Goal: Information Seeking & Learning: Learn about a topic

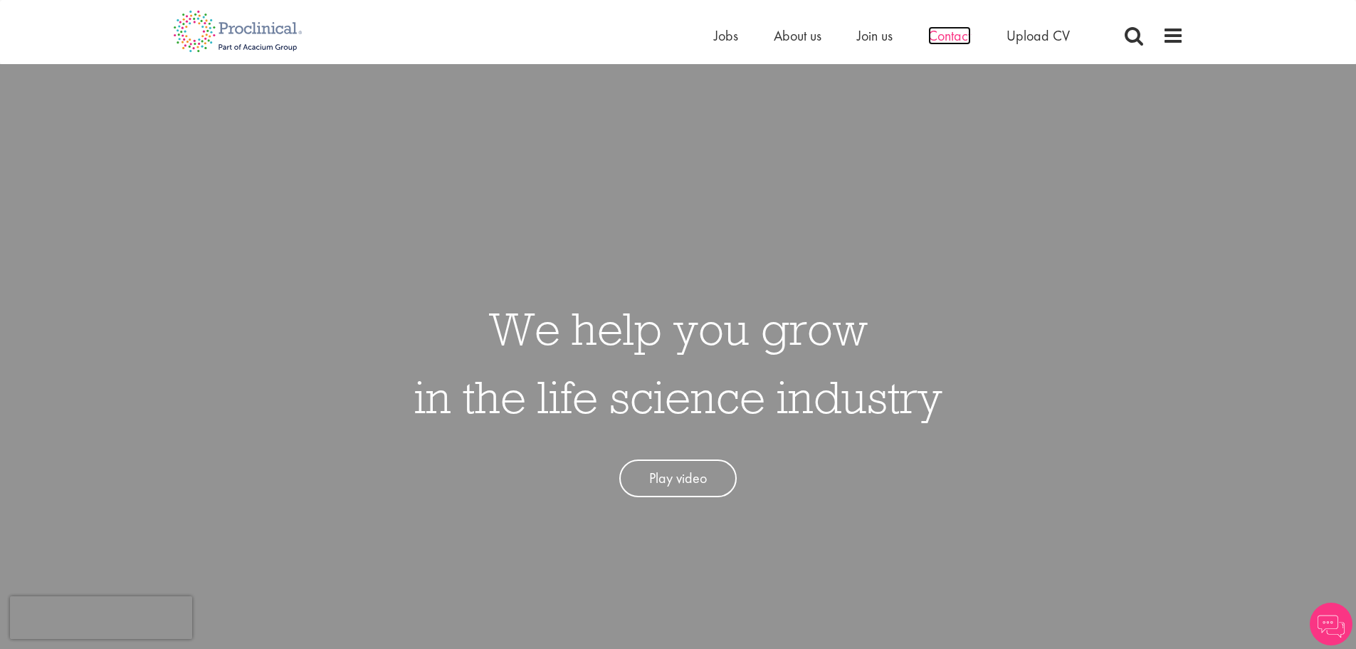
click at [955, 43] on span "Contact" at bounding box center [949, 35] width 43 height 19
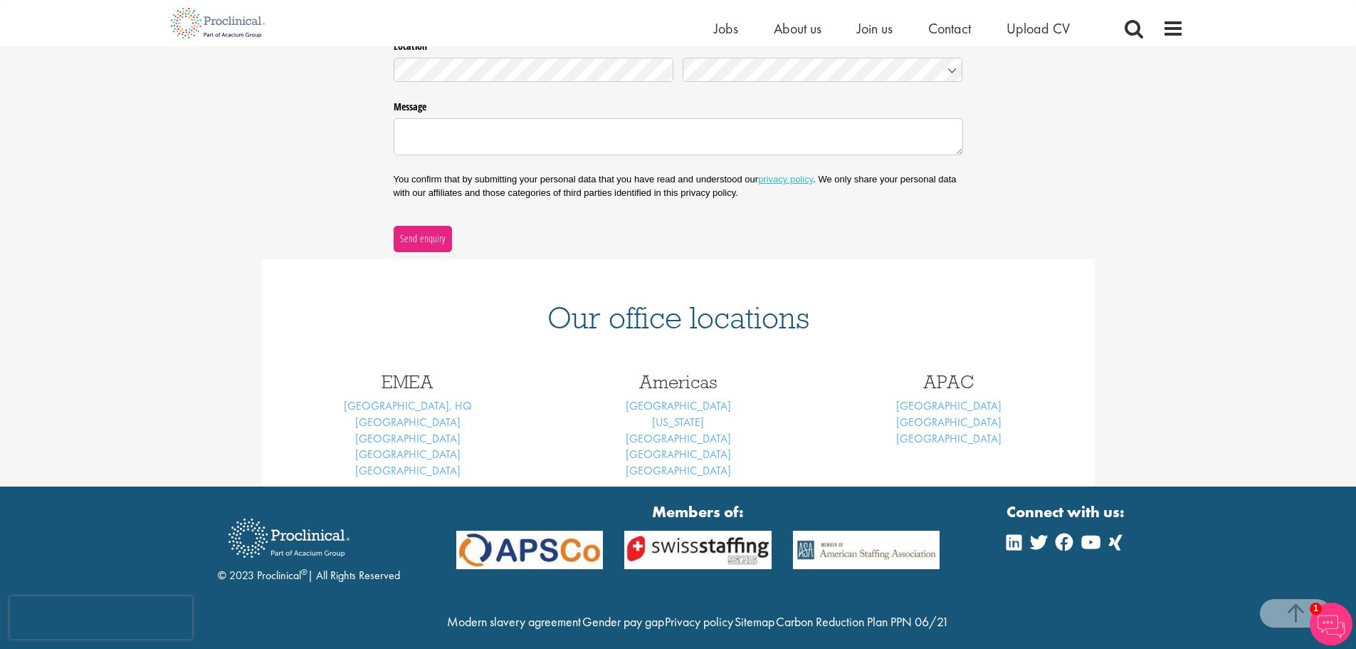
scroll to position [423, 0]
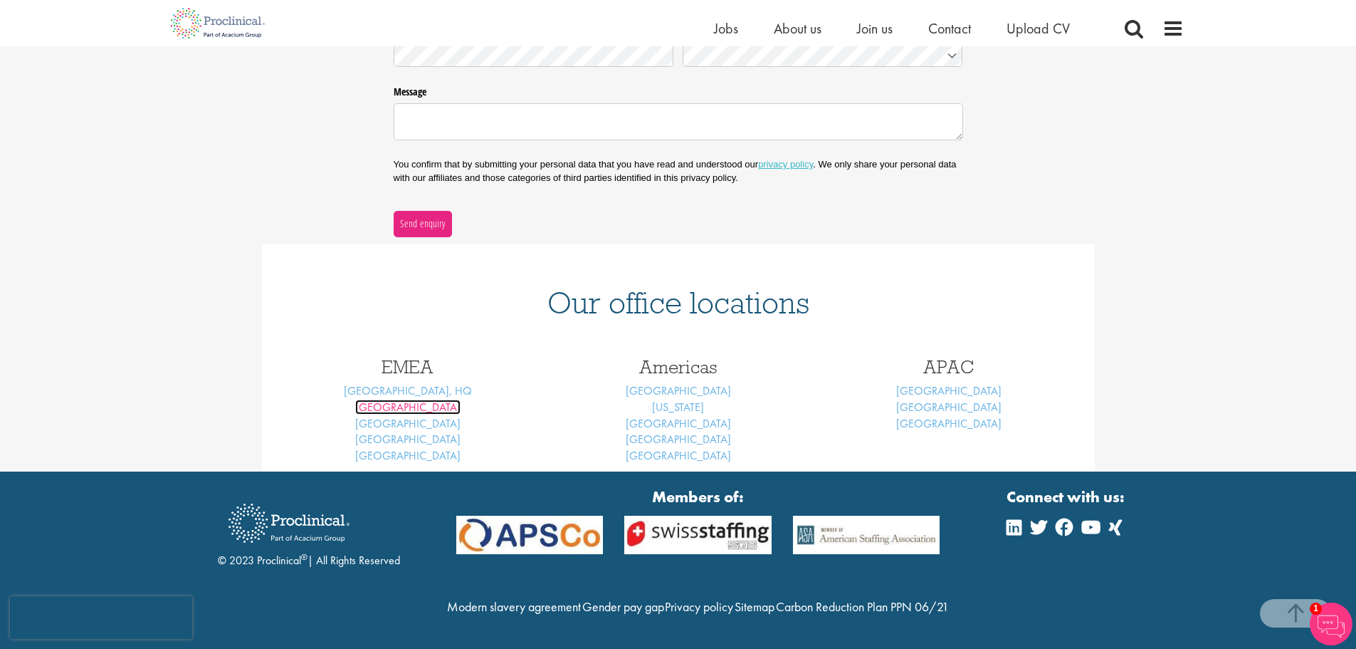
click at [407, 399] on link "Basel" at bounding box center [407, 406] width 105 height 15
click at [1037, 26] on span "Upload CV" at bounding box center [1038, 28] width 63 height 19
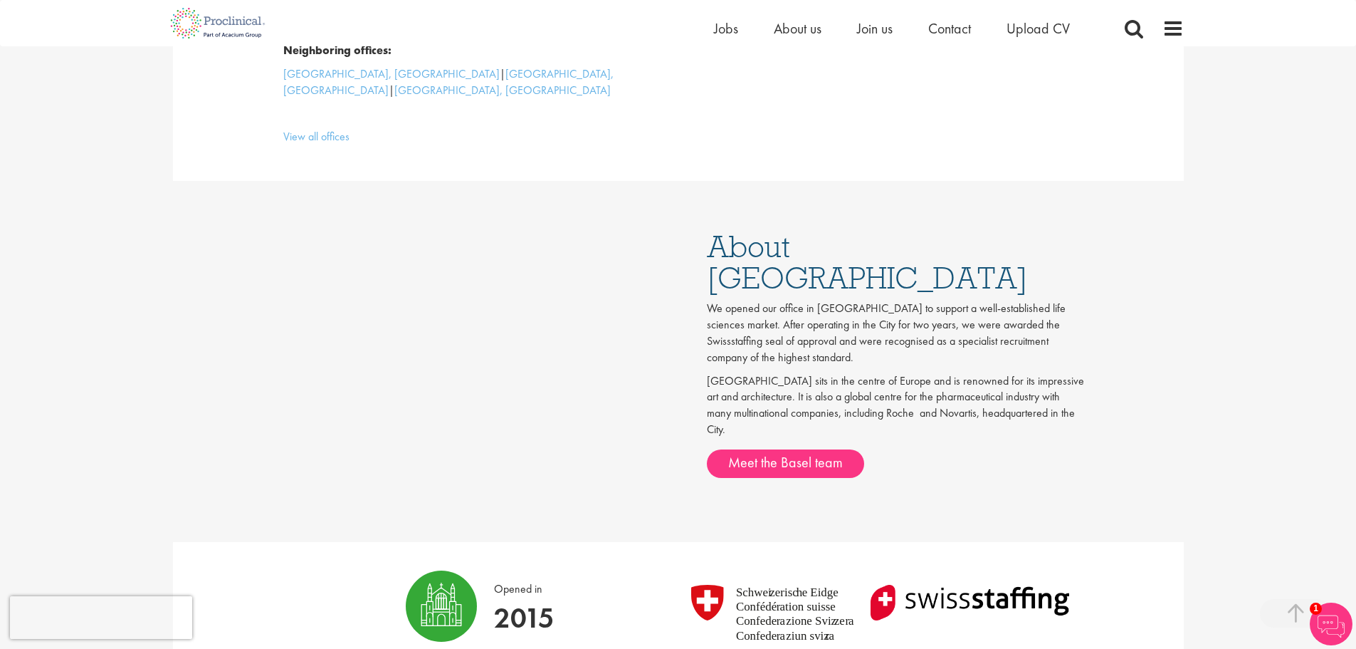
scroll to position [570, 0]
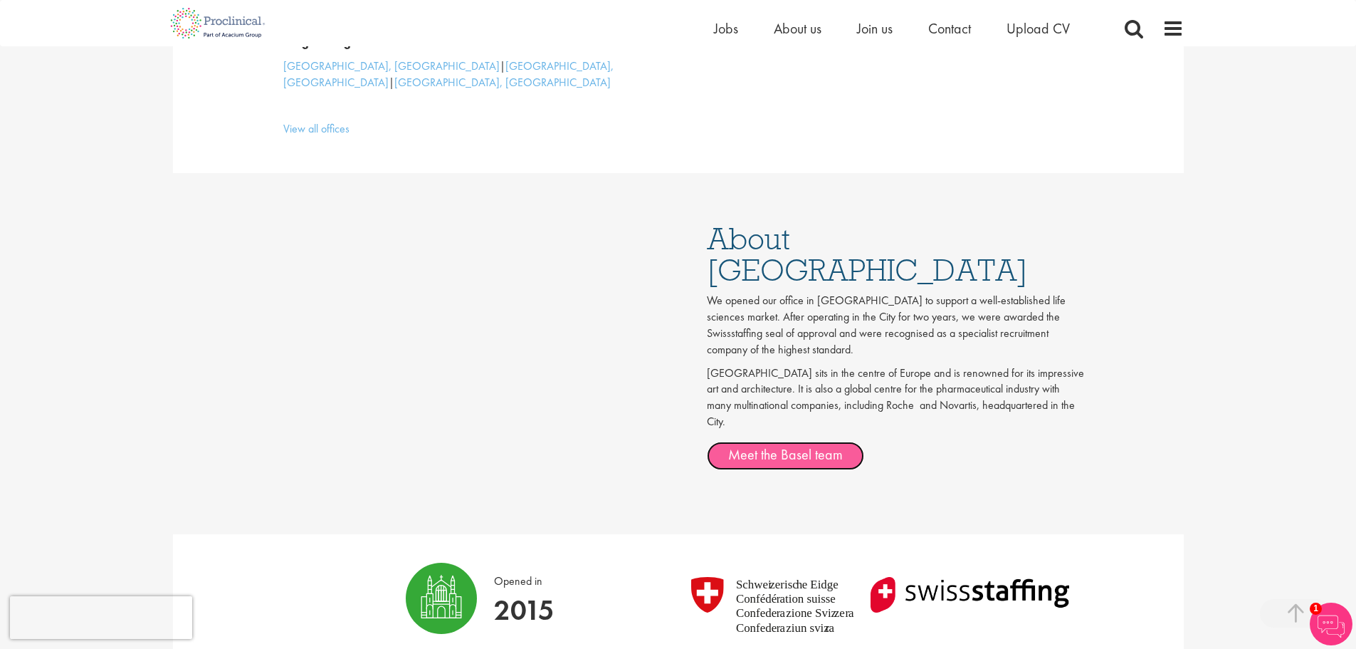
click at [790, 441] on link "Meet the Basel team" at bounding box center [785, 455] width 157 height 28
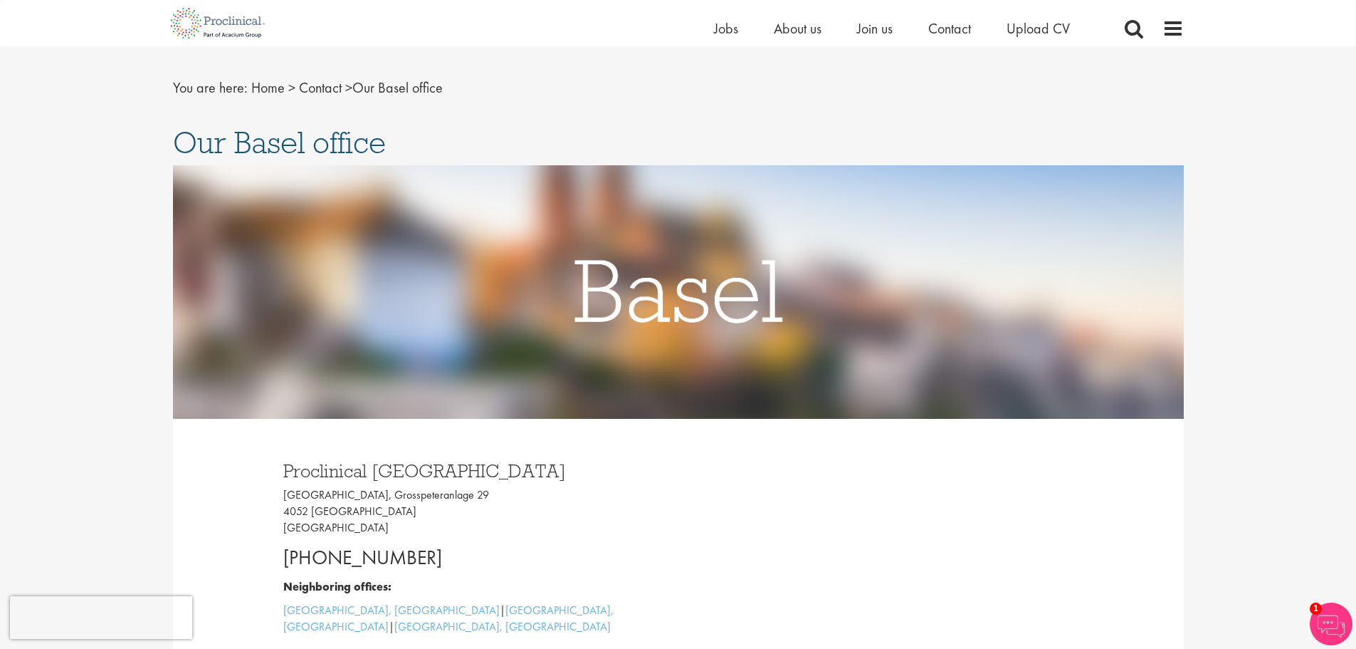
scroll to position [0, 0]
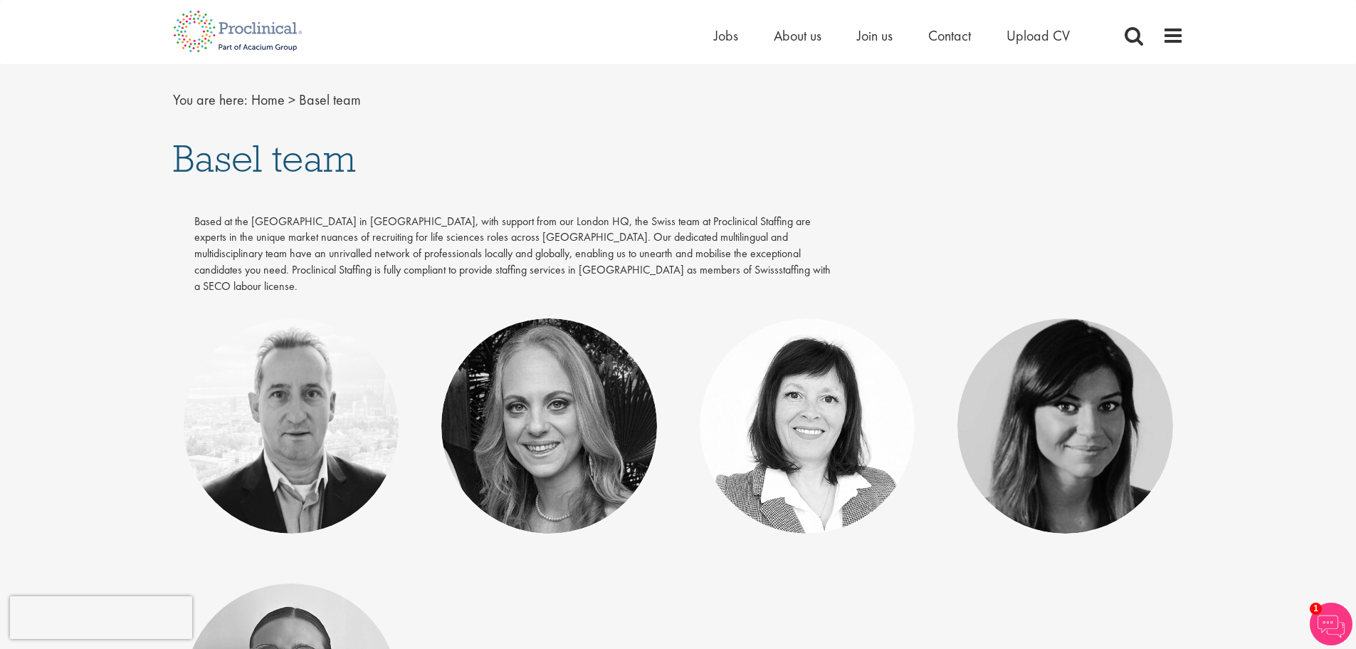
scroll to position [142, 0]
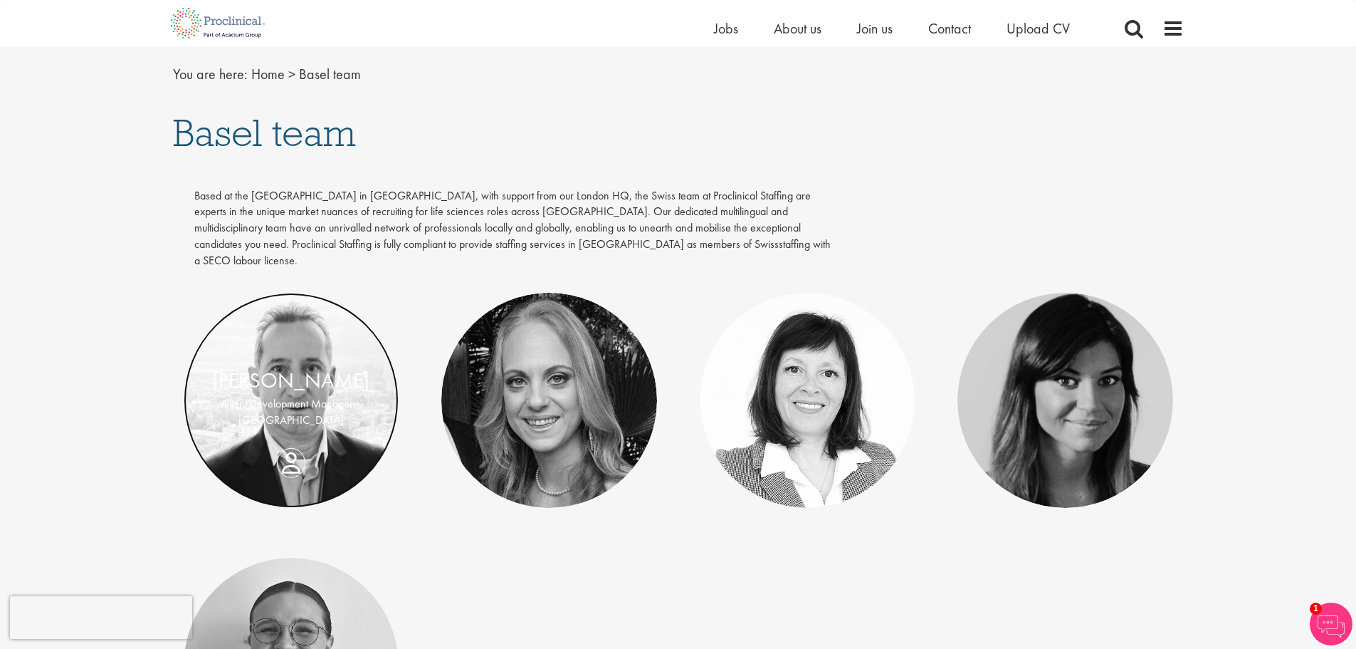
click at [287, 418] on link at bounding box center [292, 401] width 216 height 216
drag, startPoint x: 367, startPoint y: 135, endPoint x: 169, endPoint y: 147, distance: 198.3
click at [169, 147] on div "Select a Team Basel team Benelux team Biometrics team Boston team Brussels team…" at bounding box center [678, 58] width 1032 height 202
copy span "Basel team"
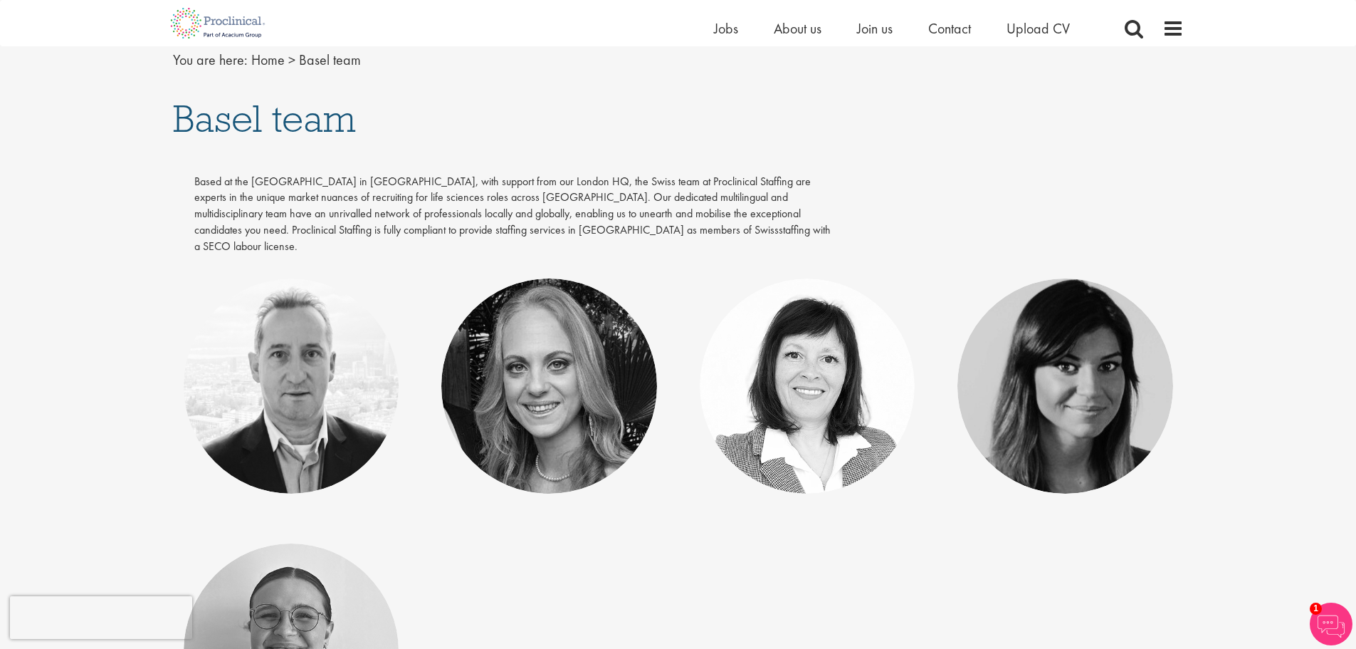
scroll to position [285, 0]
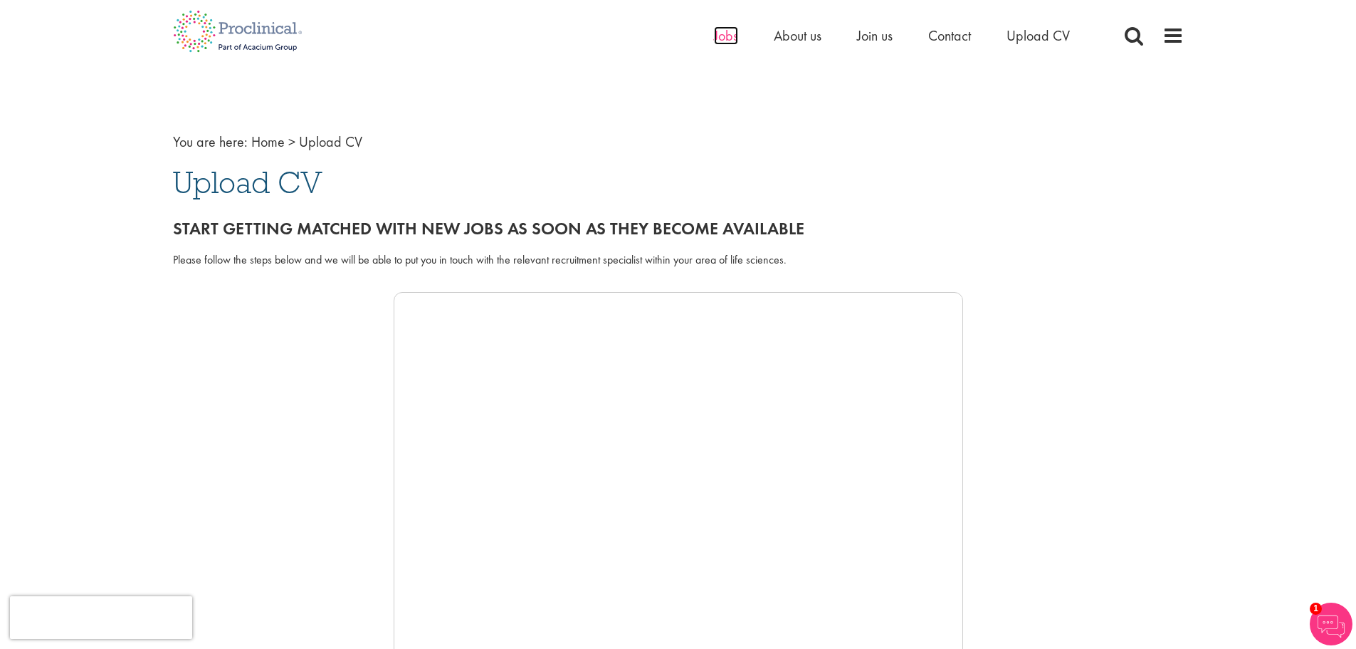
click at [732, 34] on span "Jobs" at bounding box center [726, 35] width 24 height 19
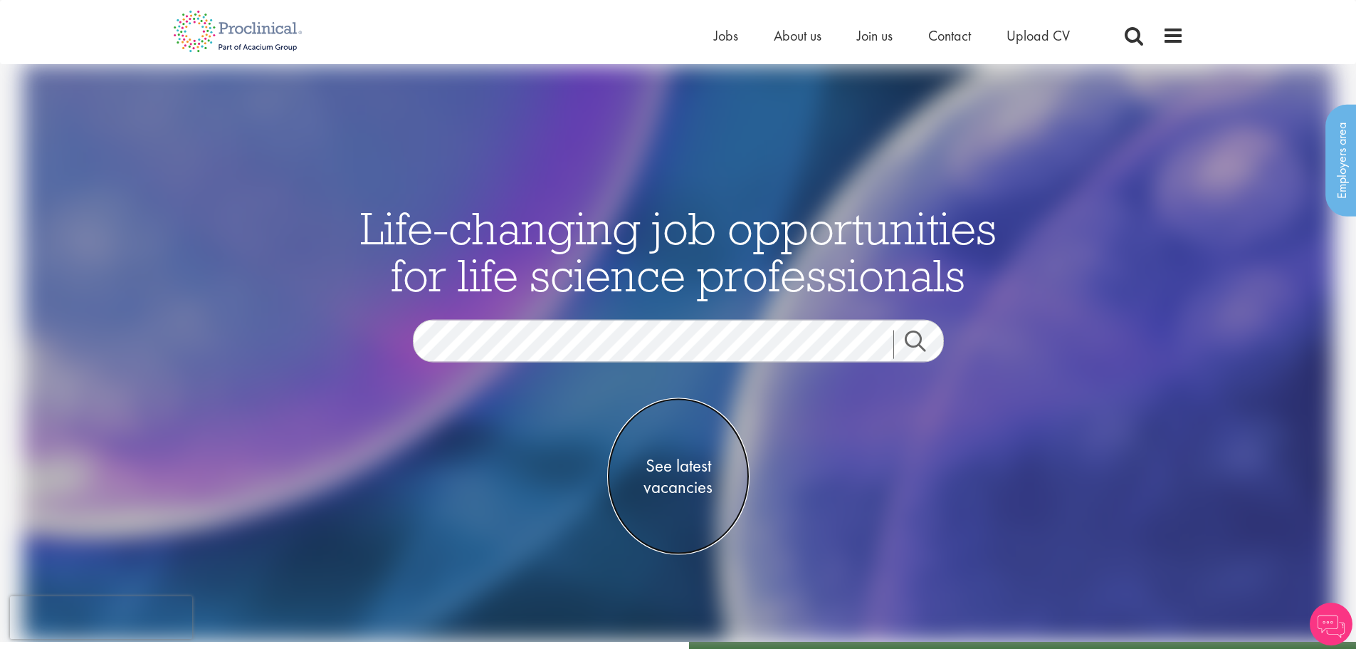
click at [676, 475] on span "See latest vacancies" at bounding box center [678, 476] width 142 height 43
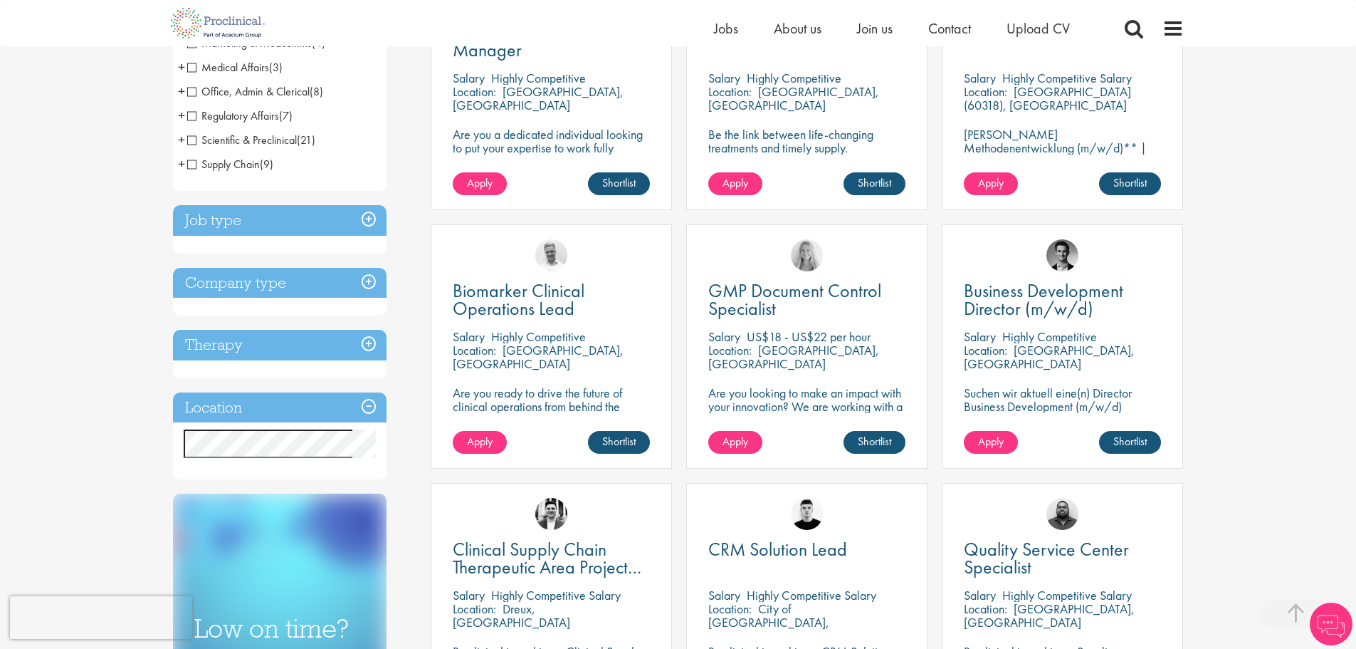
scroll to position [356, 0]
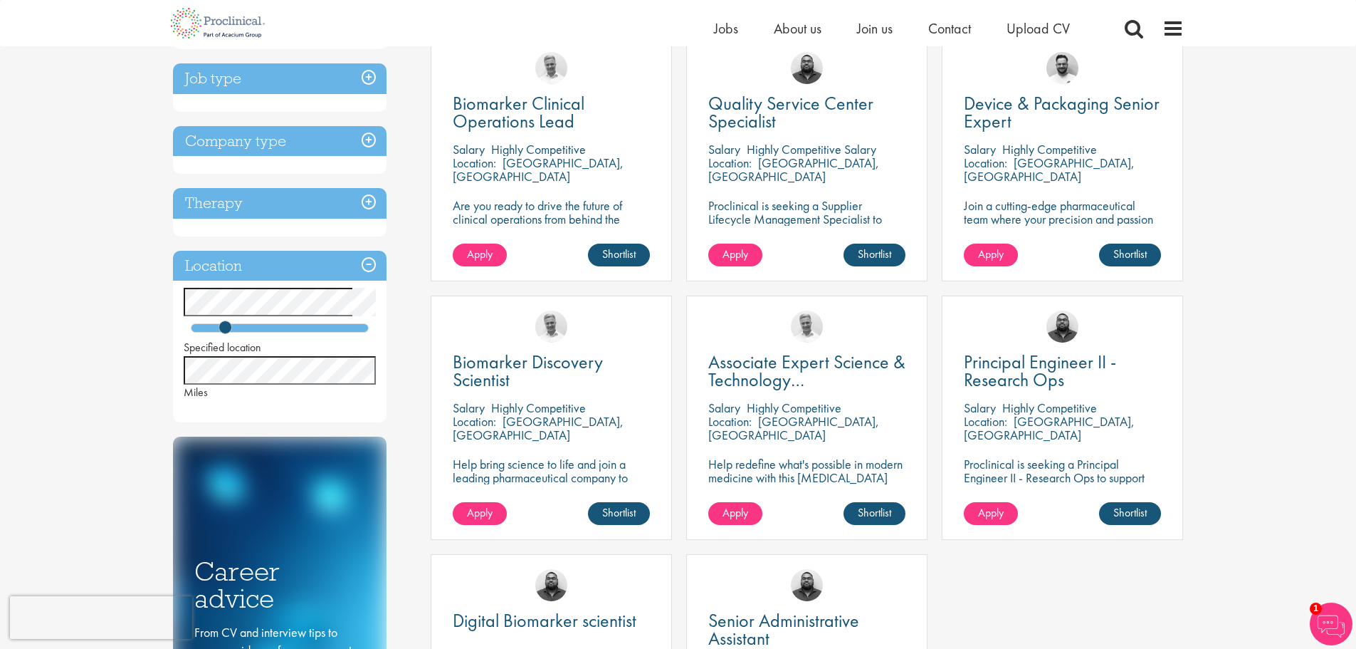
scroll to position [285, 0]
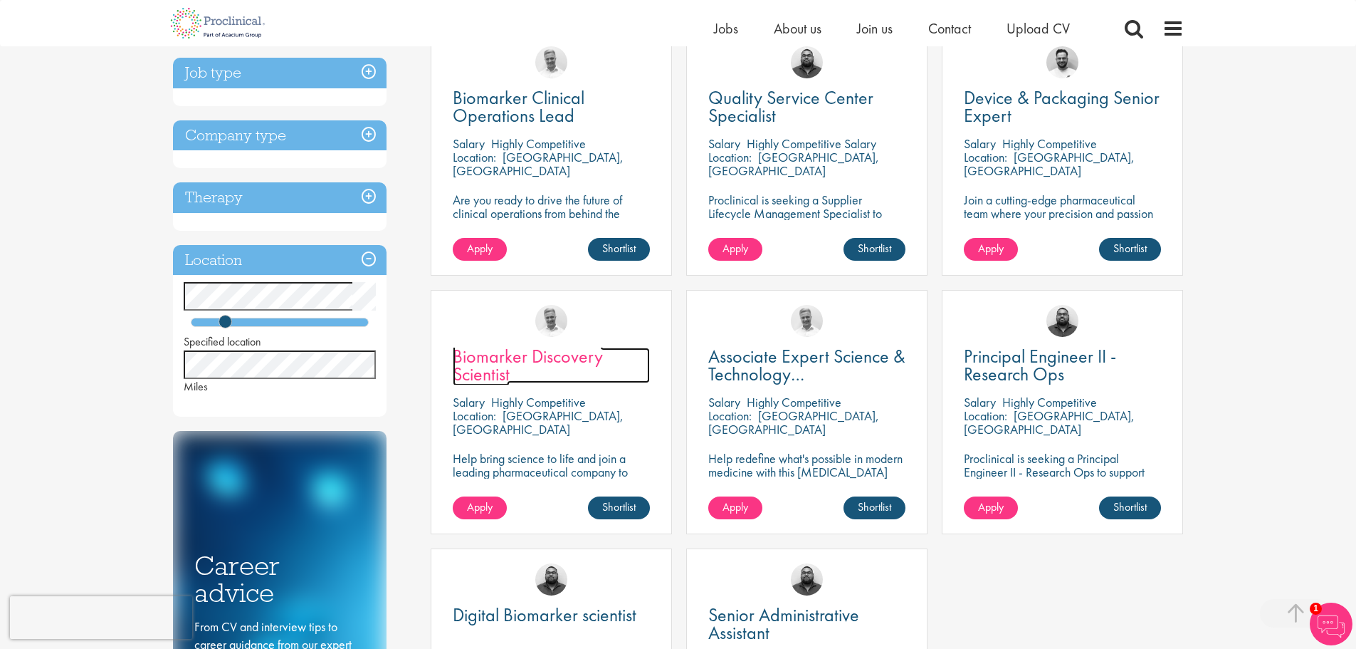
click at [537, 352] on span "Biomarker Discovery Scientist" at bounding box center [528, 365] width 150 height 42
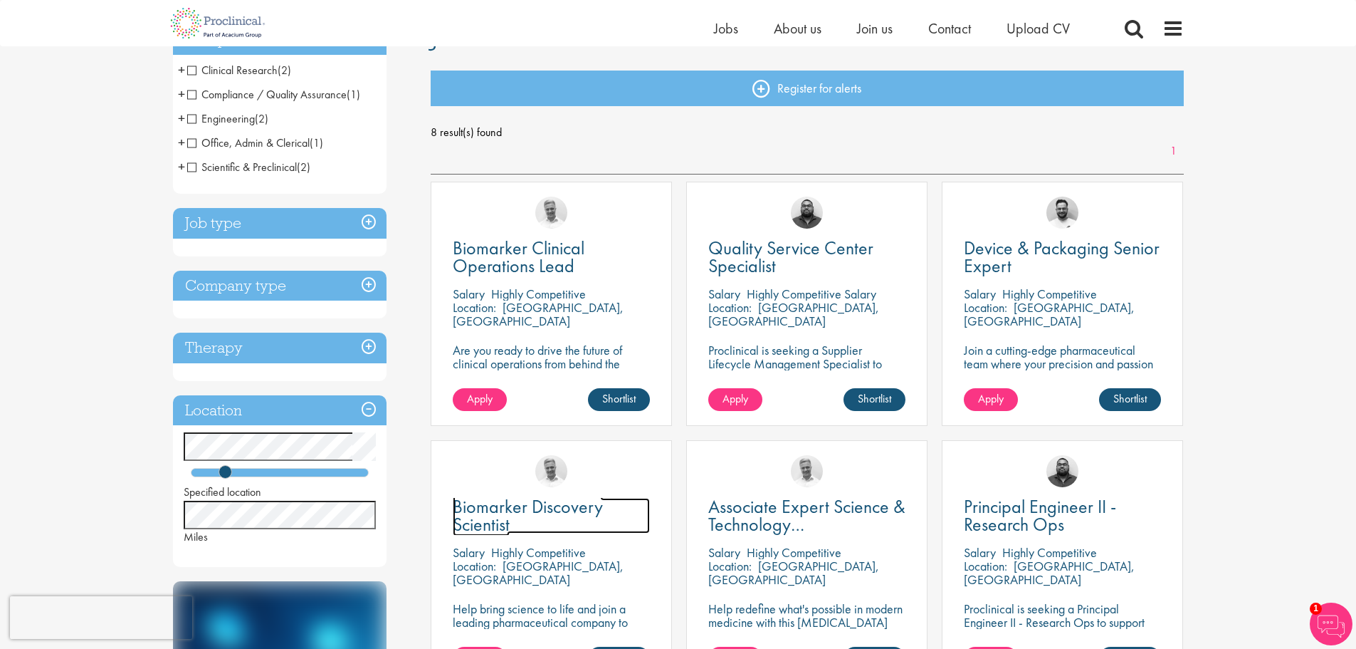
scroll to position [142, 0]
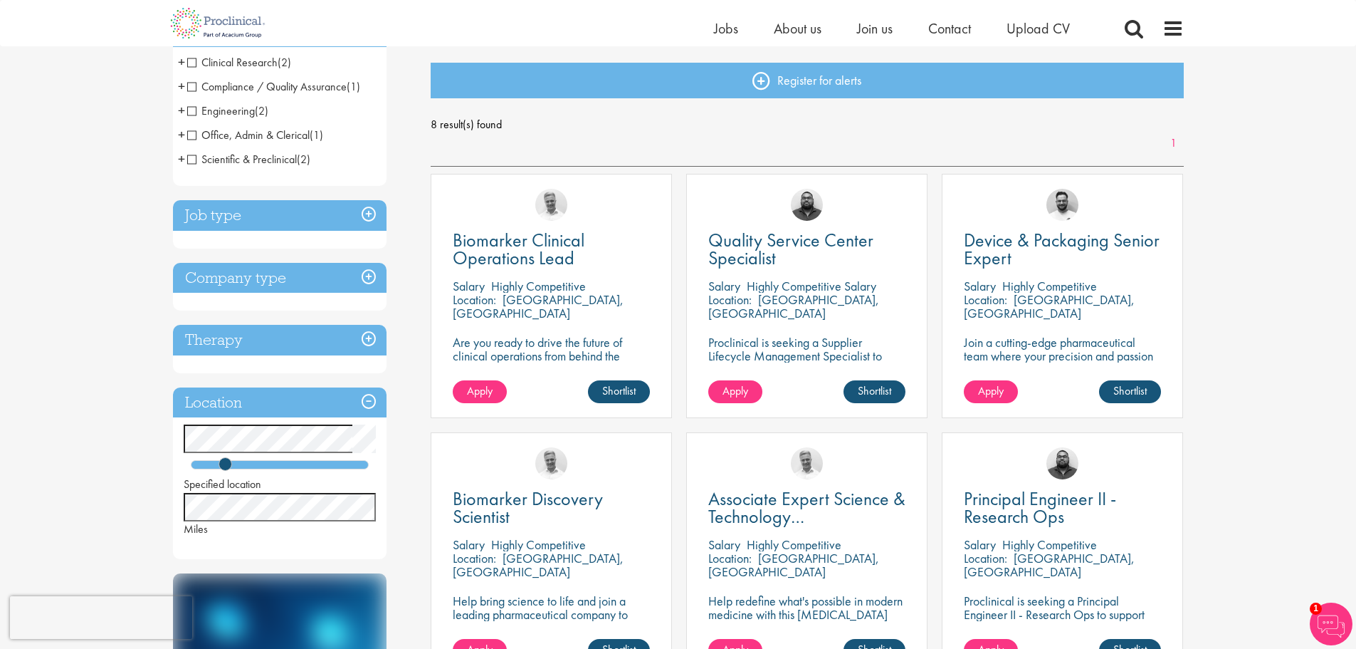
click at [365, 335] on h3 "Therapy" at bounding box center [280, 340] width 214 height 31
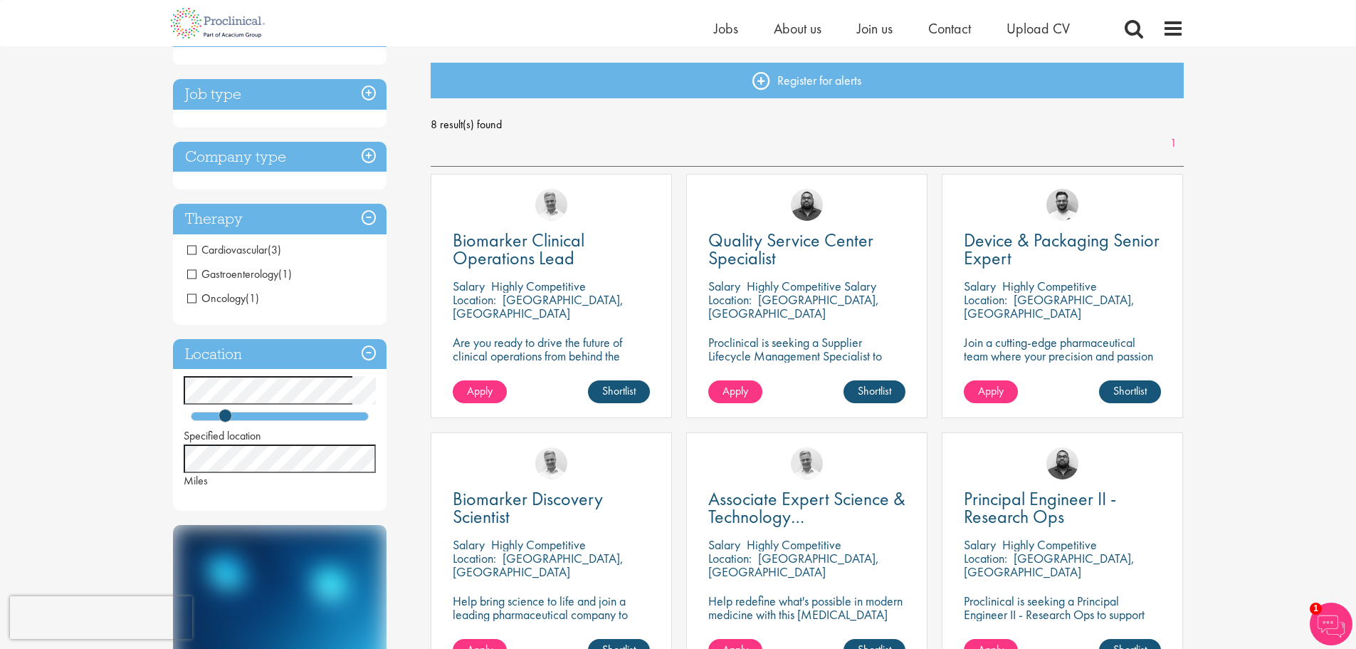
click at [371, 223] on h3 "Therapy" at bounding box center [280, 219] width 214 height 31
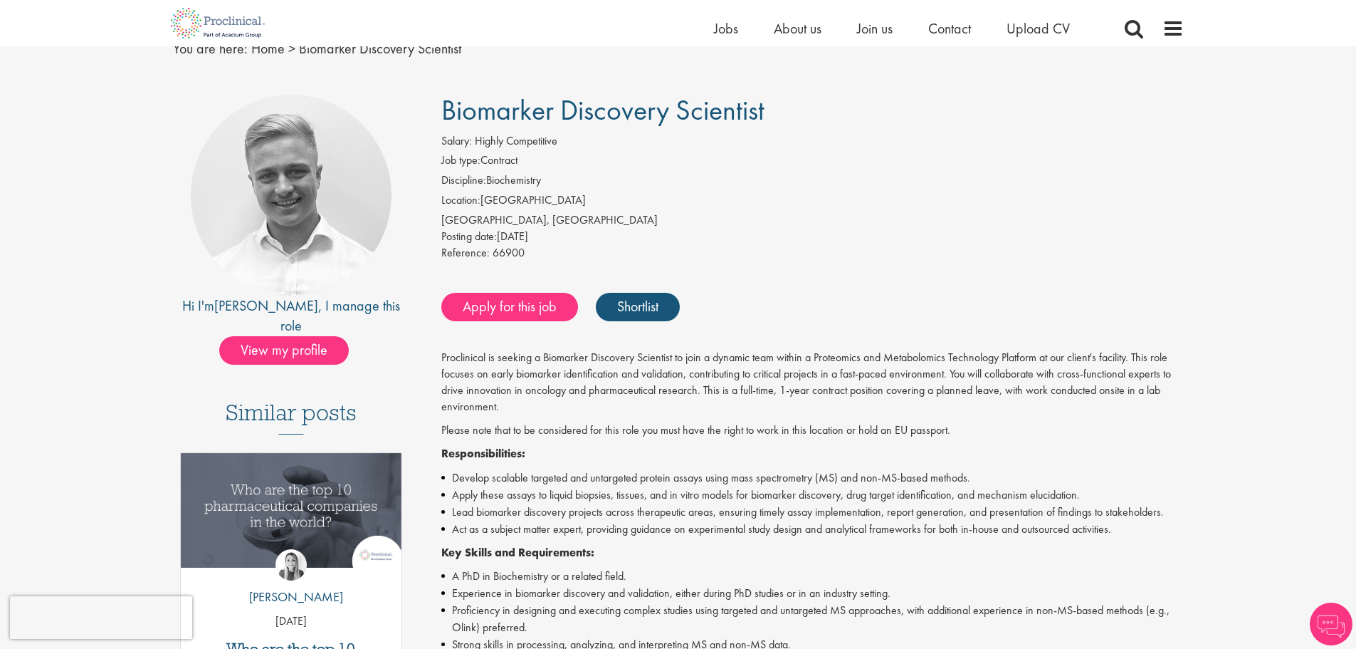
scroll to position [71, 0]
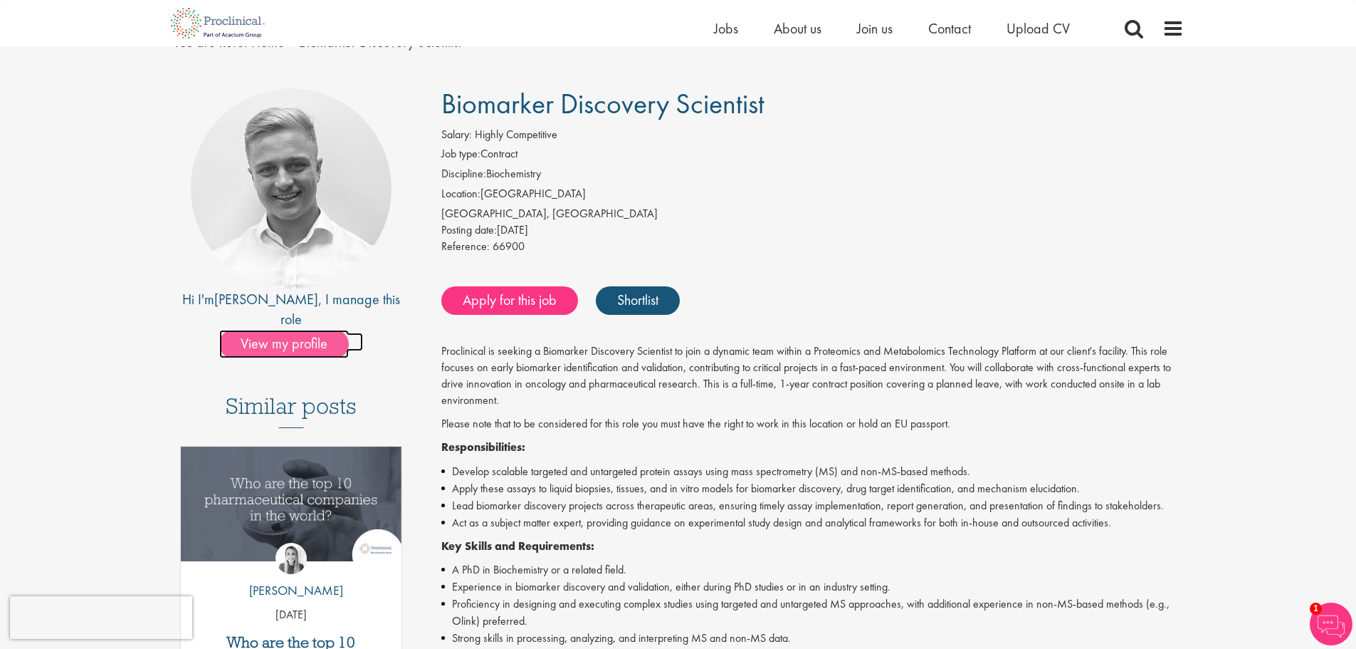
click at [266, 330] on span "View my profile" at bounding box center [284, 344] width 130 height 28
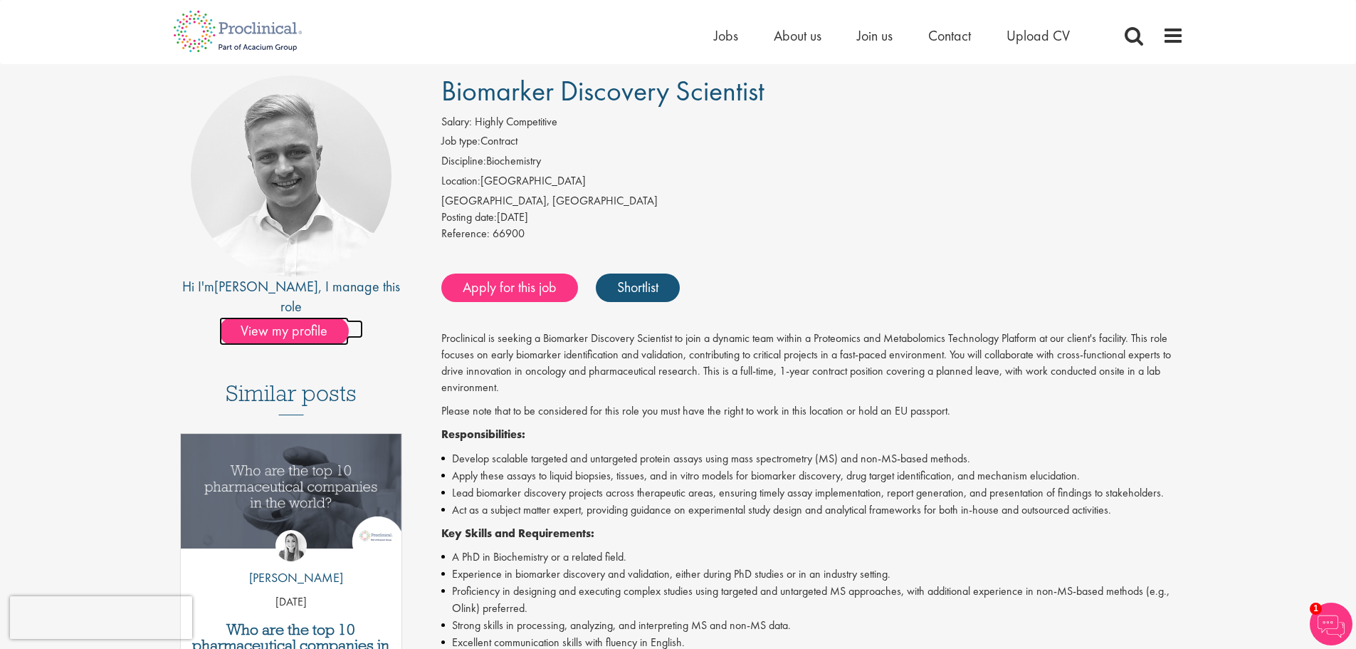
scroll to position [142, 0]
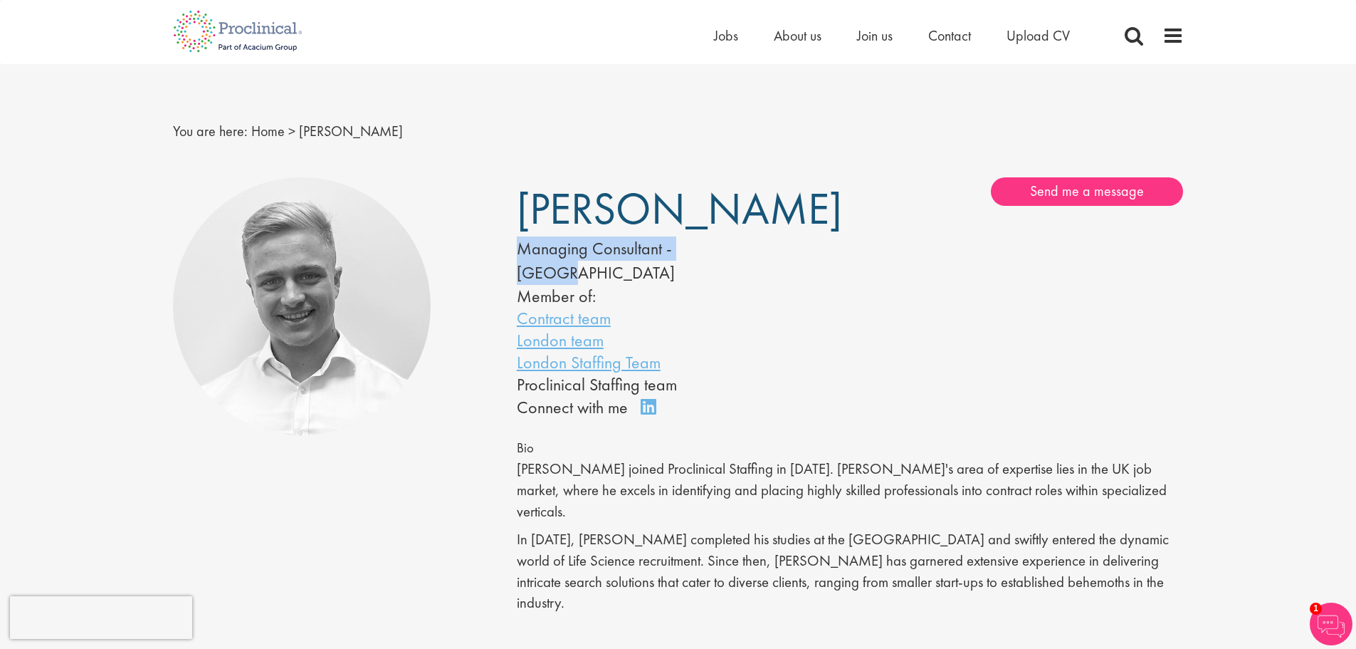
drag, startPoint x: 731, startPoint y: 248, endPoint x: 518, endPoint y: 241, distance: 213.7
click at [518, 241] on div "Managing Consultant - [GEOGRAPHIC_DATA]" at bounding box center [662, 260] width 290 height 49
copy div "Managing Consultant - [GEOGRAPHIC_DATA]"
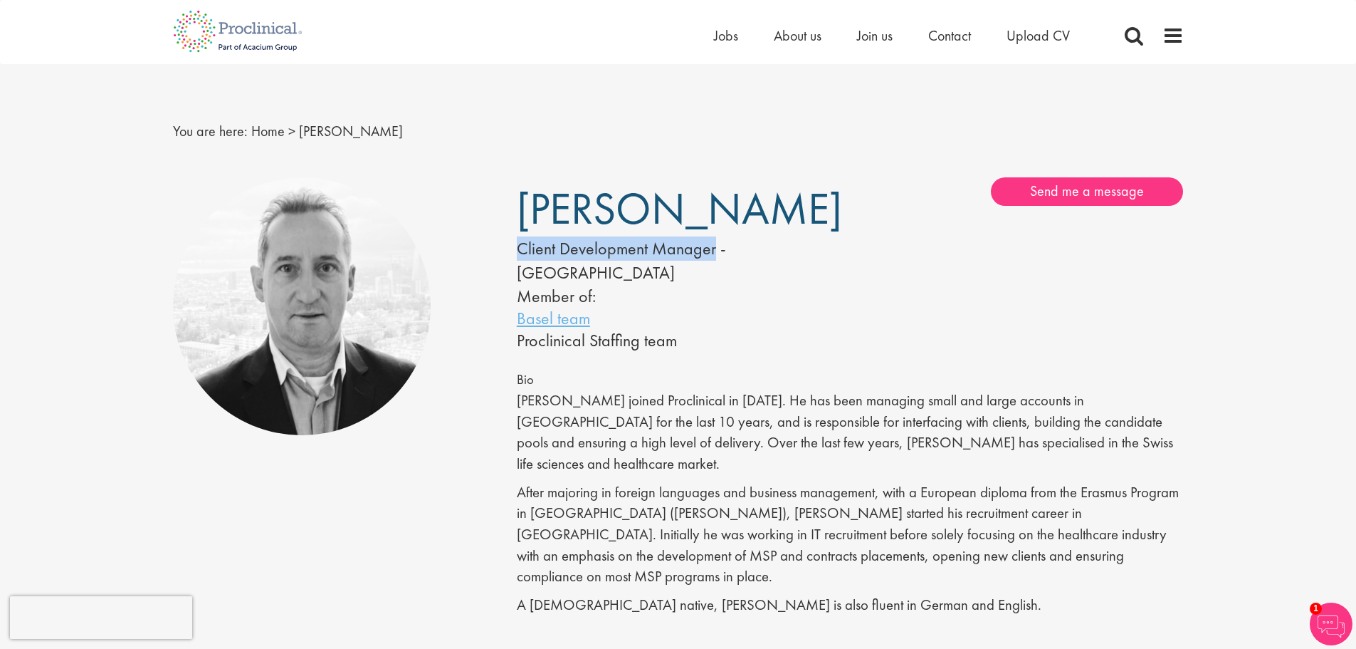
drag, startPoint x: 518, startPoint y: 250, endPoint x: 713, endPoint y: 254, distance: 194.4
click at [713, 254] on div "Client Development Manager - Europe" at bounding box center [662, 260] width 290 height 49
copy div "Client Development Manager"
